Goal: Task Accomplishment & Management: Use online tool/utility

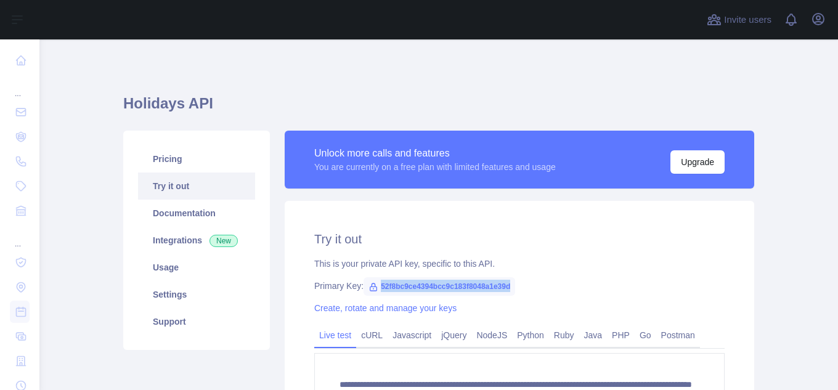
scroll to position [62, 0]
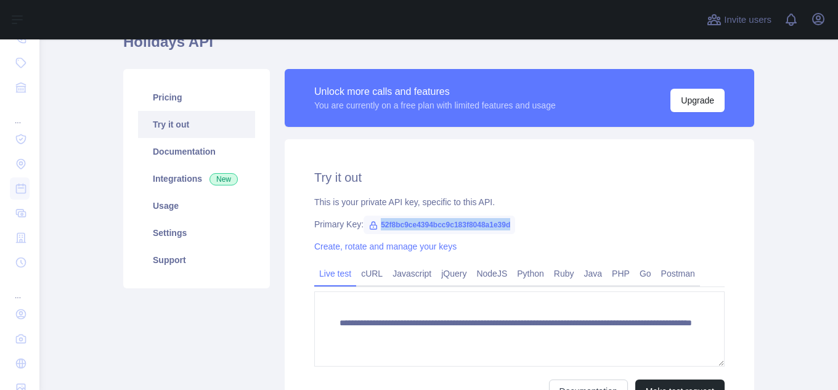
click at [369, 224] on span "52f8bc9ce4394bcc9c183f8048a1e39d" at bounding box center [439, 225] width 152 height 18
